Goal: Task Accomplishment & Management: Manage account settings

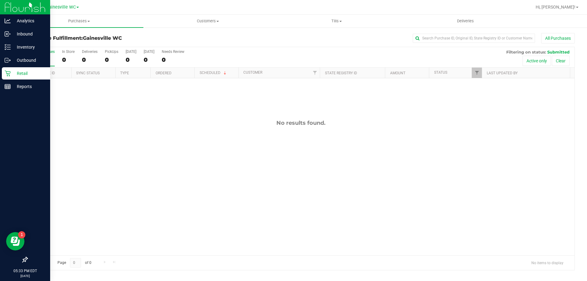
click at [4, 73] on div "Retail" at bounding box center [26, 73] width 48 height 12
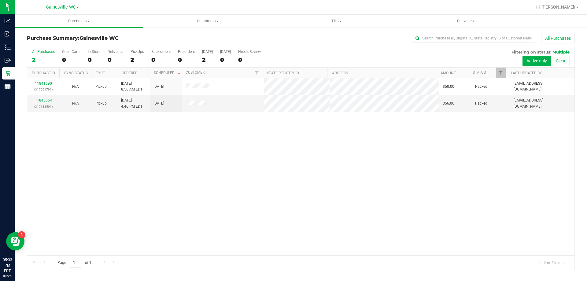
click at [146, 149] on div "11841690 (317091791) N/A Pickup [DATE] 8:56 AM EDT 8/25/2025 $50.00 Packed [EMA…" at bounding box center [300, 166] width 547 height 177
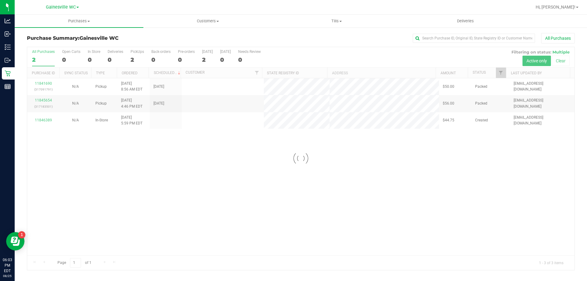
click at [255, 182] on div at bounding box center [300, 158] width 547 height 223
click at [228, 181] on div "11841690 (317091791) N/A Pickup [DATE] 8:56 AM EDT 8/25/2025 $50.00 Packed [EMA…" at bounding box center [300, 166] width 547 height 177
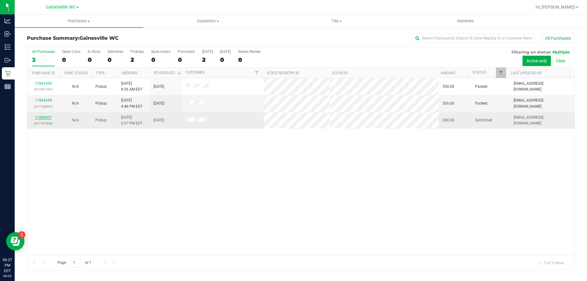
click at [40, 119] on link "11846437" at bounding box center [43, 117] width 17 height 4
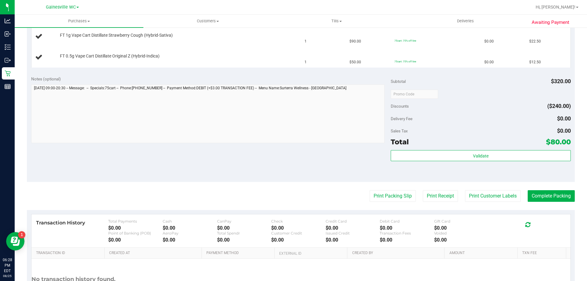
scroll to position [214, 0]
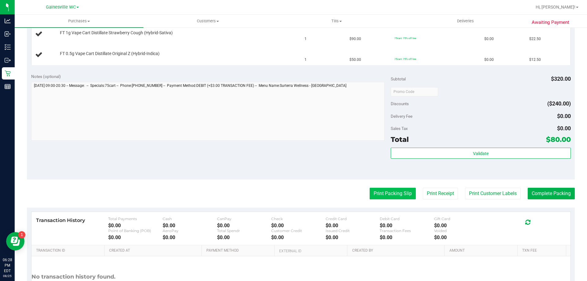
click at [406, 196] on button "Print Packing Slip" at bounding box center [392, 194] width 46 height 12
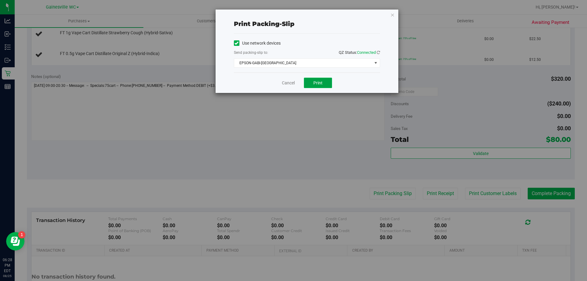
click at [310, 82] on button "Print" at bounding box center [318, 83] width 28 height 10
click at [390, 15] on icon "button" at bounding box center [392, 14] width 4 height 7
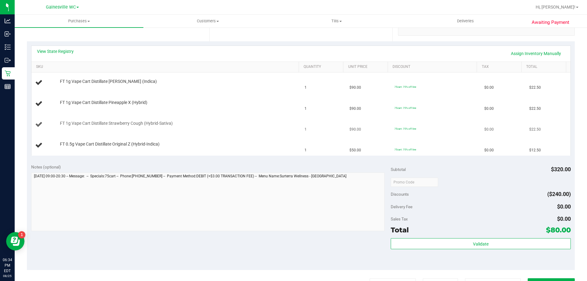
scroll to position [0, 0]
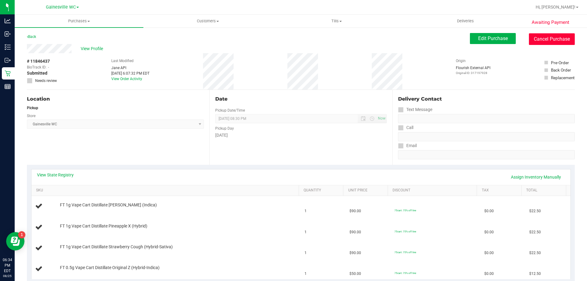
click at [533, 39] on button "Cancel Purchase" at bounding box center [552, 39] width 46 height 12
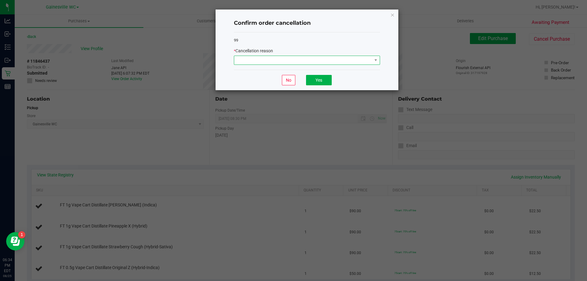
click at [285, 64] on span at bounding box center [303, 60] width 138 height 9
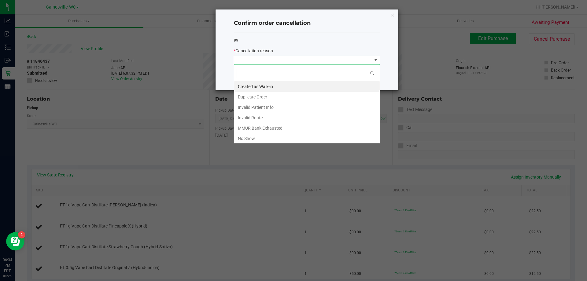
scroll to position [9, 146]
click at [282, 86] on li "Created as Walk-in" at bounding box center [306, 86] width 145 height 10
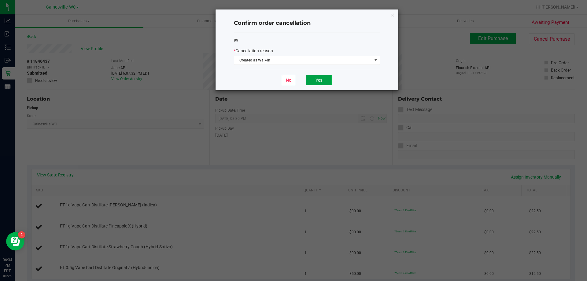
click at [318, 79] on button "Yes" at bounding box center [319, 80] width 26 height 10
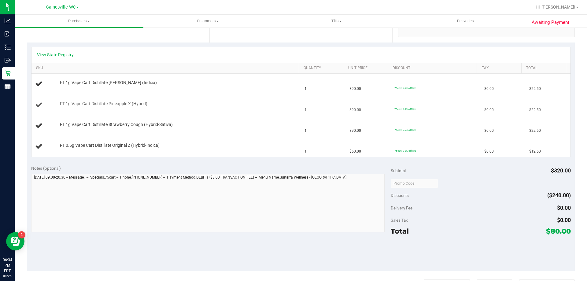
scroll to position [0, 0]
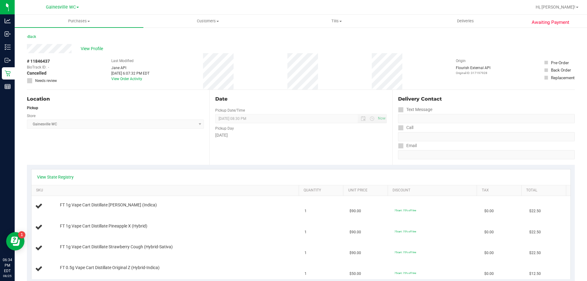
click at [35, 34] on div "Back" at bounding box center [31, 36] width 9 height 7
click at [34, 40] on div "Back" at bounding box center [31, 36] width 9 height 7
click at [34, 39] on div "Back" at bounding box center [31, 36] width 9 height 7
click at [33, 37] on link "Back" at bounding box center [31, 37] width 9 height 4
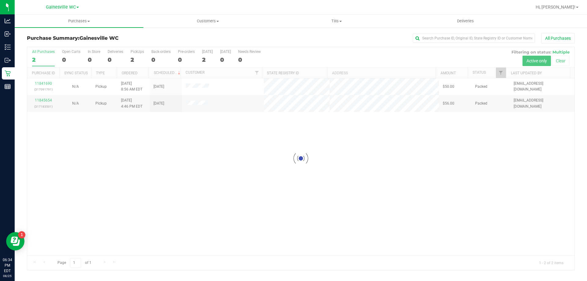
click at [202, 142] on div at bounding box center [300, 158] width 547 height 223
